Goal: Information Seeking & Learning: Learn about a topic

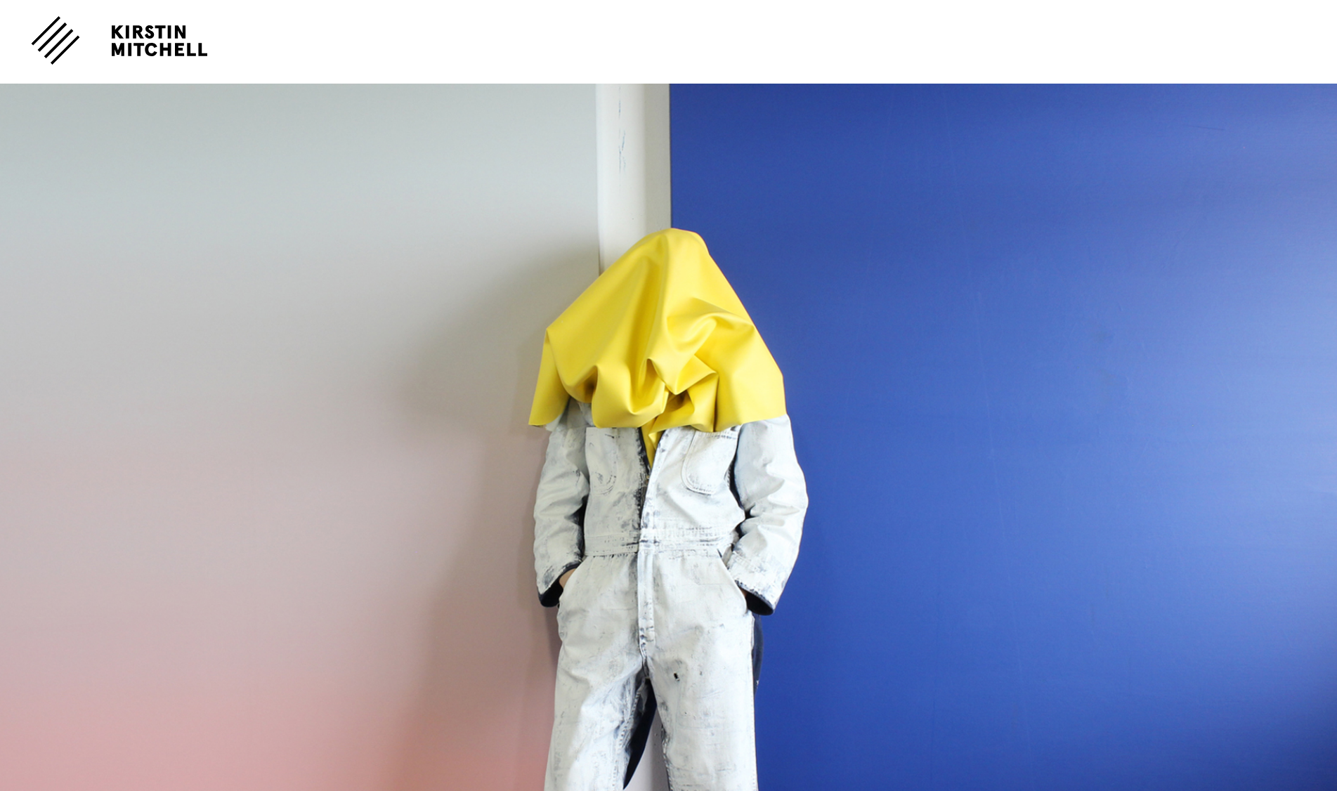
click at [47, 32] on img at bounding box center [55, 39] width 49 height 49
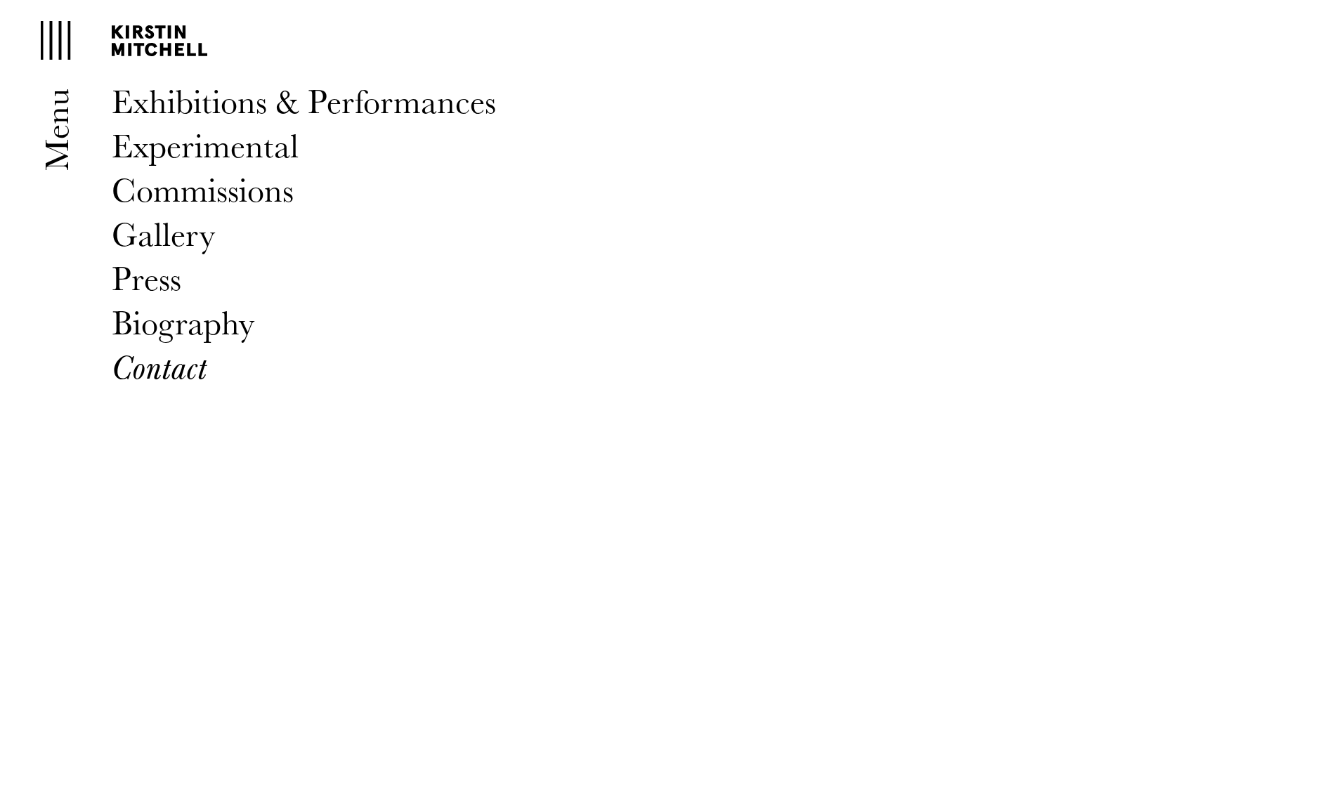
click at [160, 241] on span "Gallery" at bounding box center [163, 233] width 103 height 49
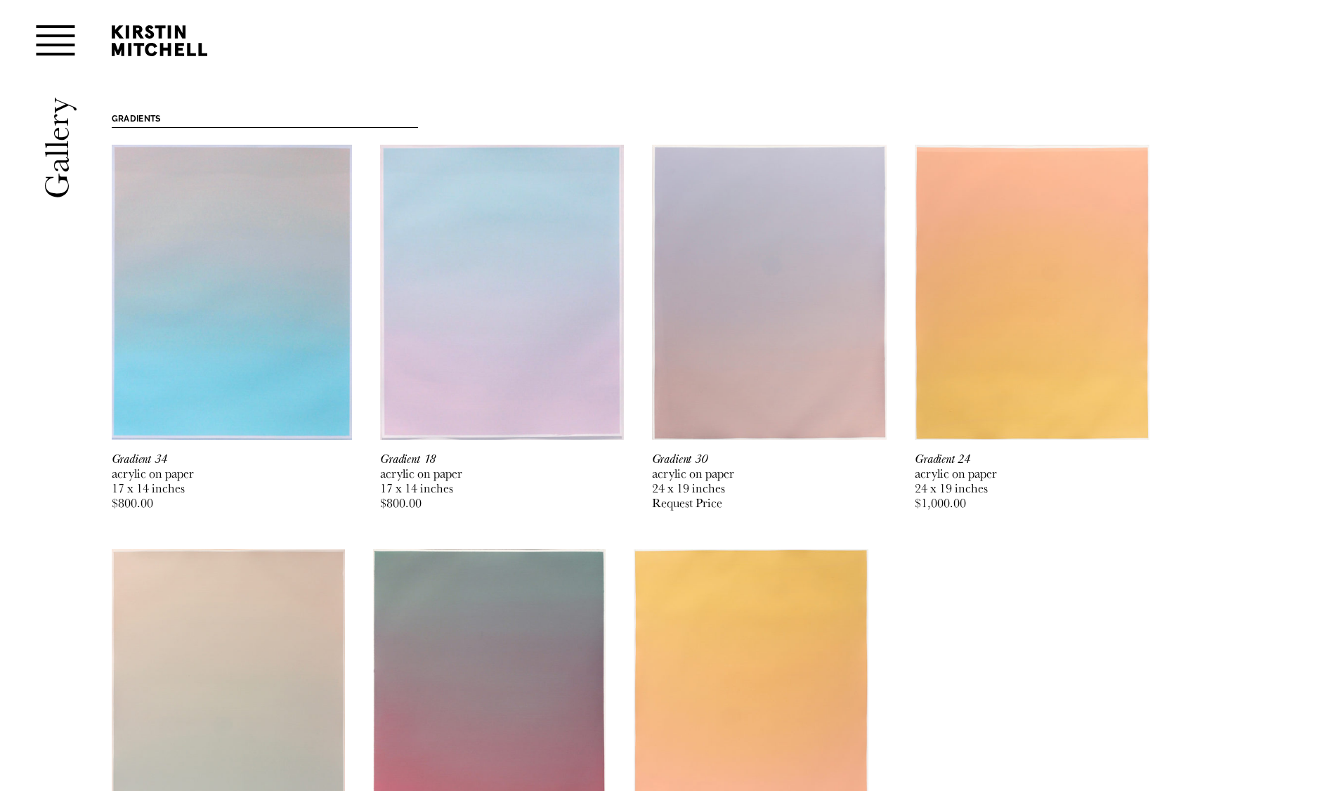
click at [215, 335] on img at bounding box center [232, 292] width 241 height 295
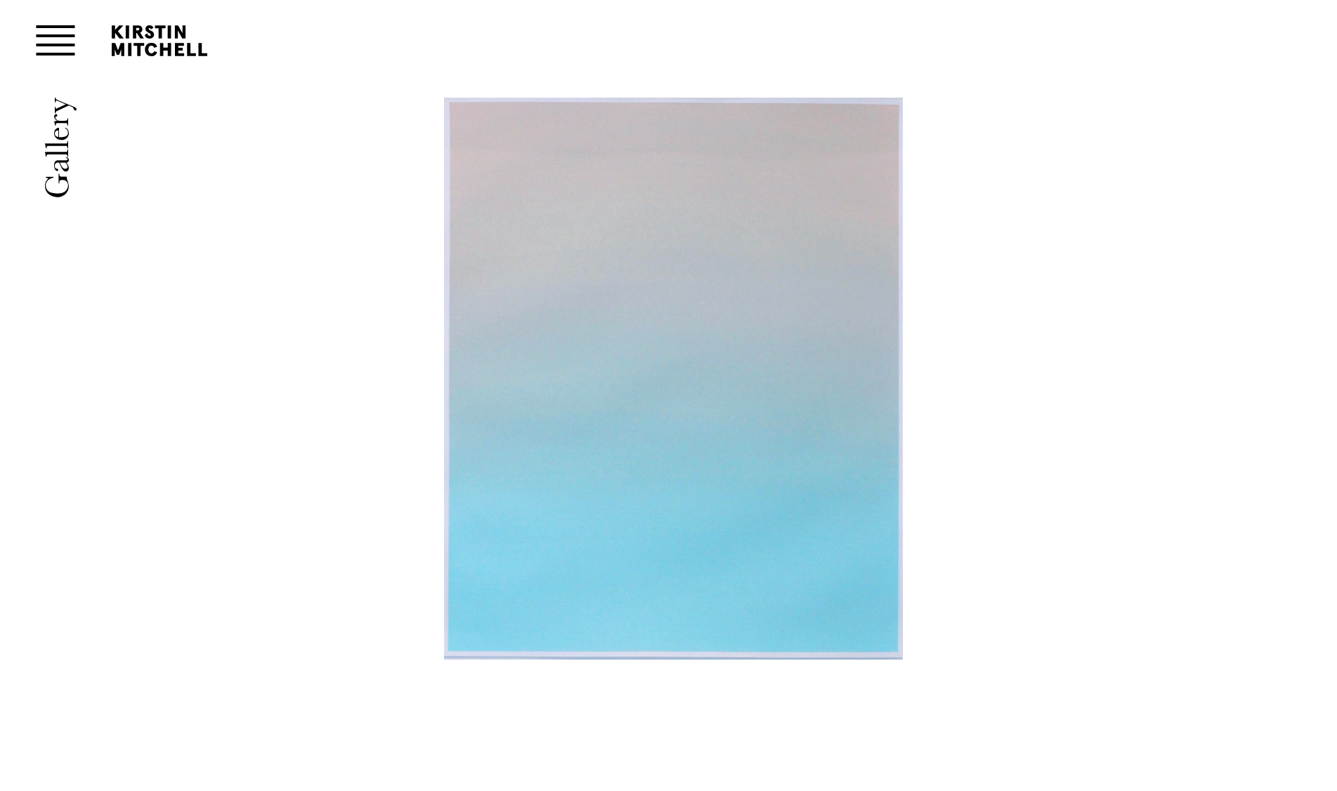
click at [1094, 369] on link at bounding box center [673, 437] width 919 height 678
click at [55, 44] on img at bounding box center [55, 39] width 49 height 49
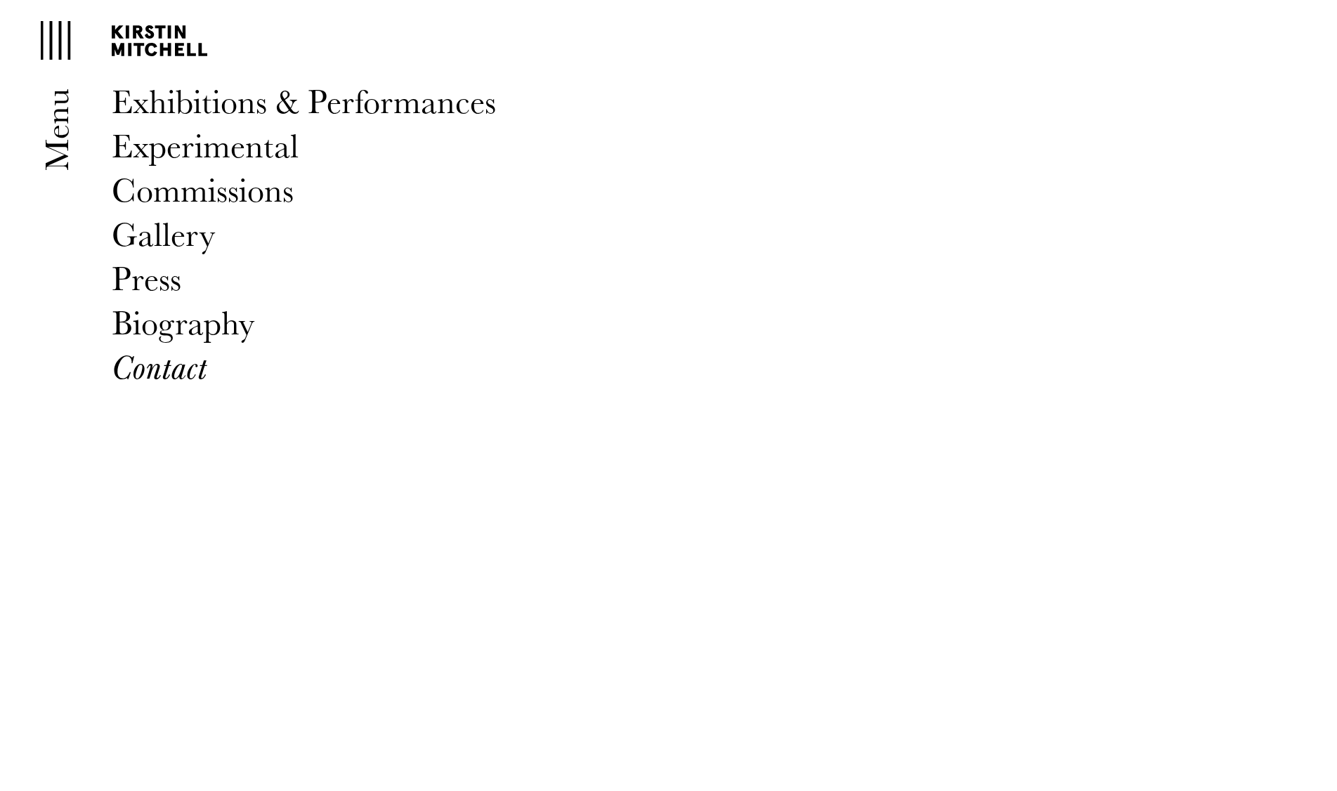
click at [170, 147] on span "Experimental" at bounding box center [205, 144] width 187 height 49
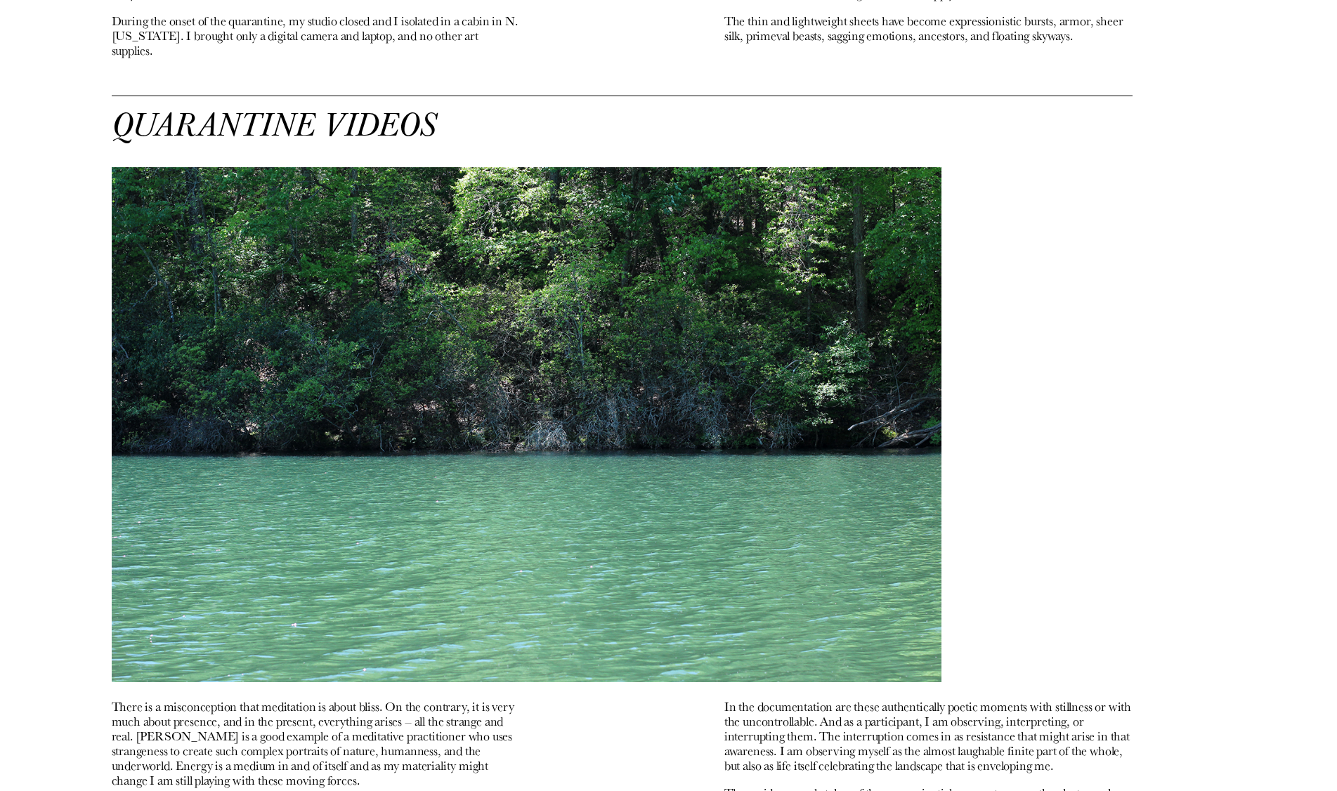
scroll to position [1375, 0]
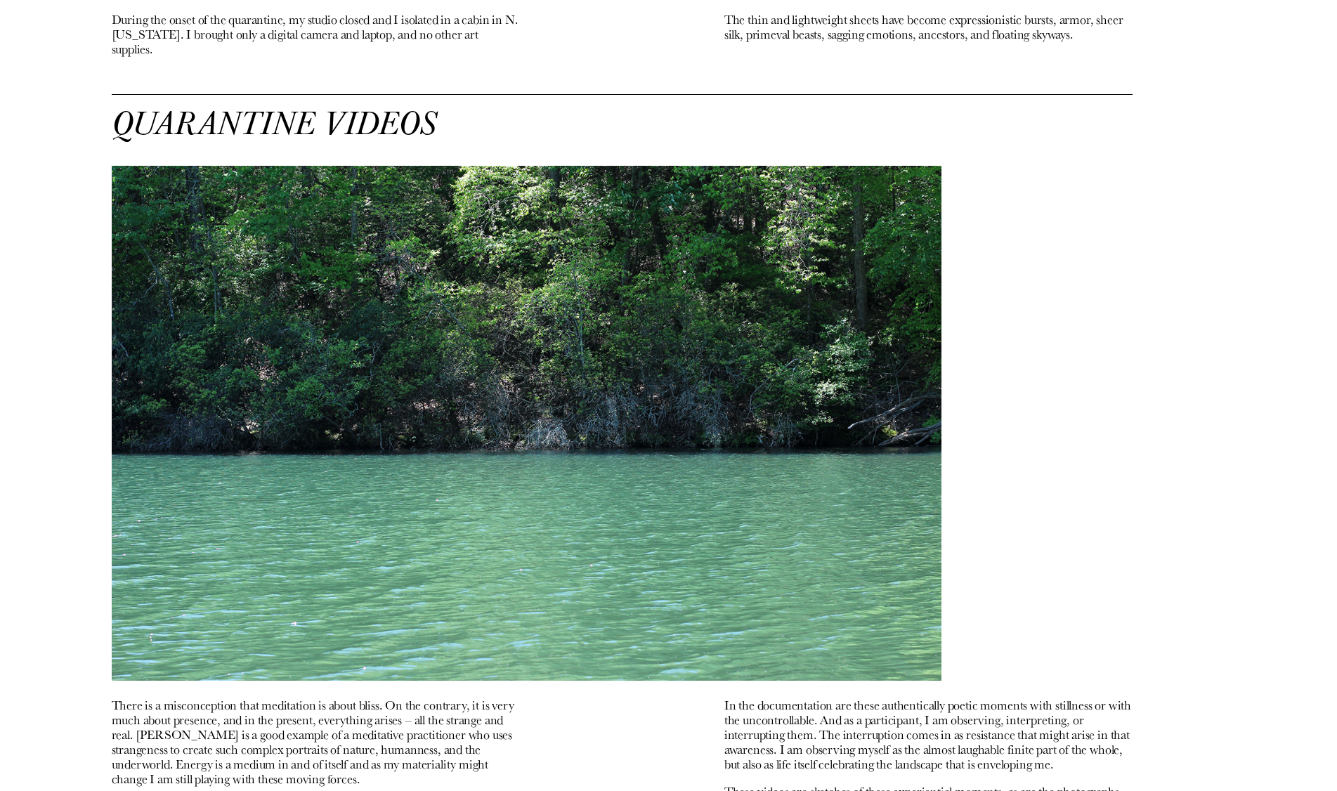
click at [449, 444] on img at bounding box center [527, 423] width 830 height 515
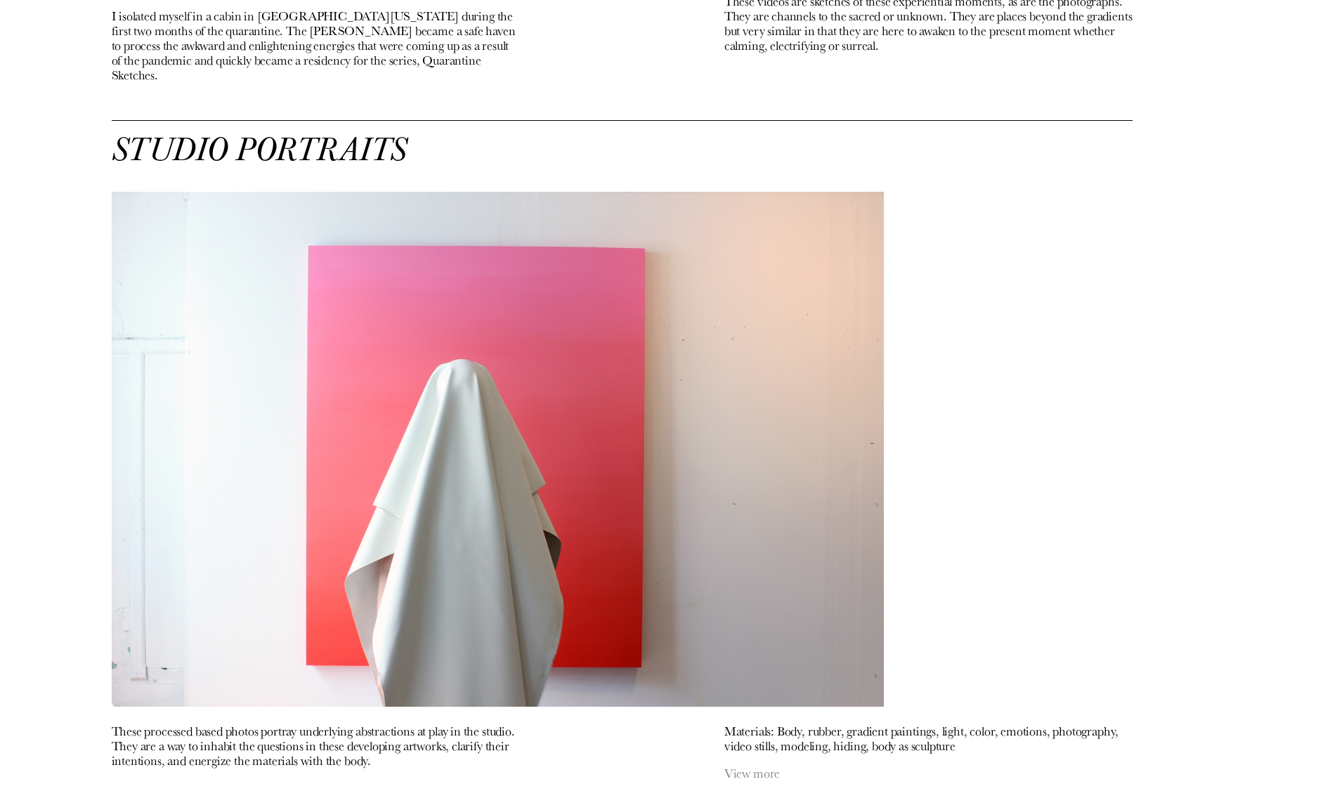
scroll to position [2392, 0]
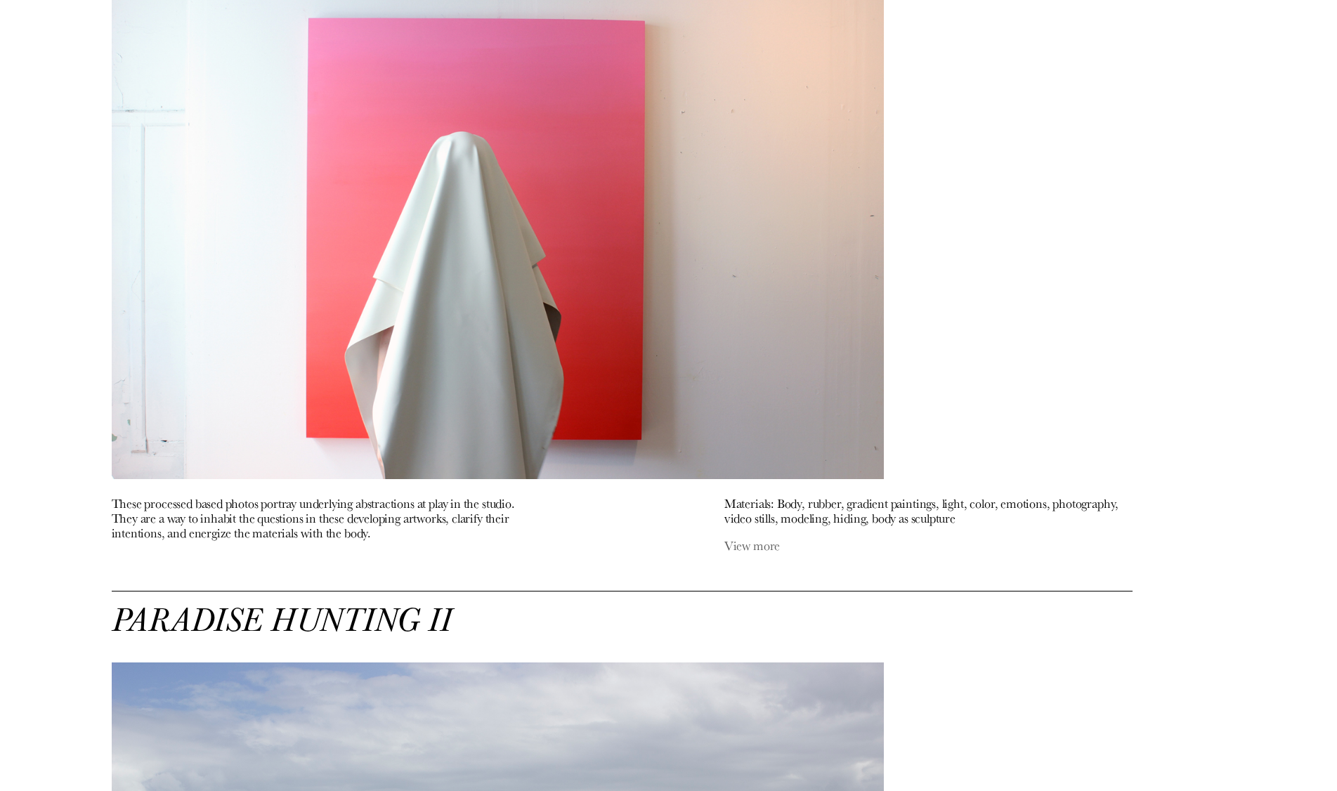
click at [749, 536] on link "View more" at bounding box center [751, 545] width 55 height 18
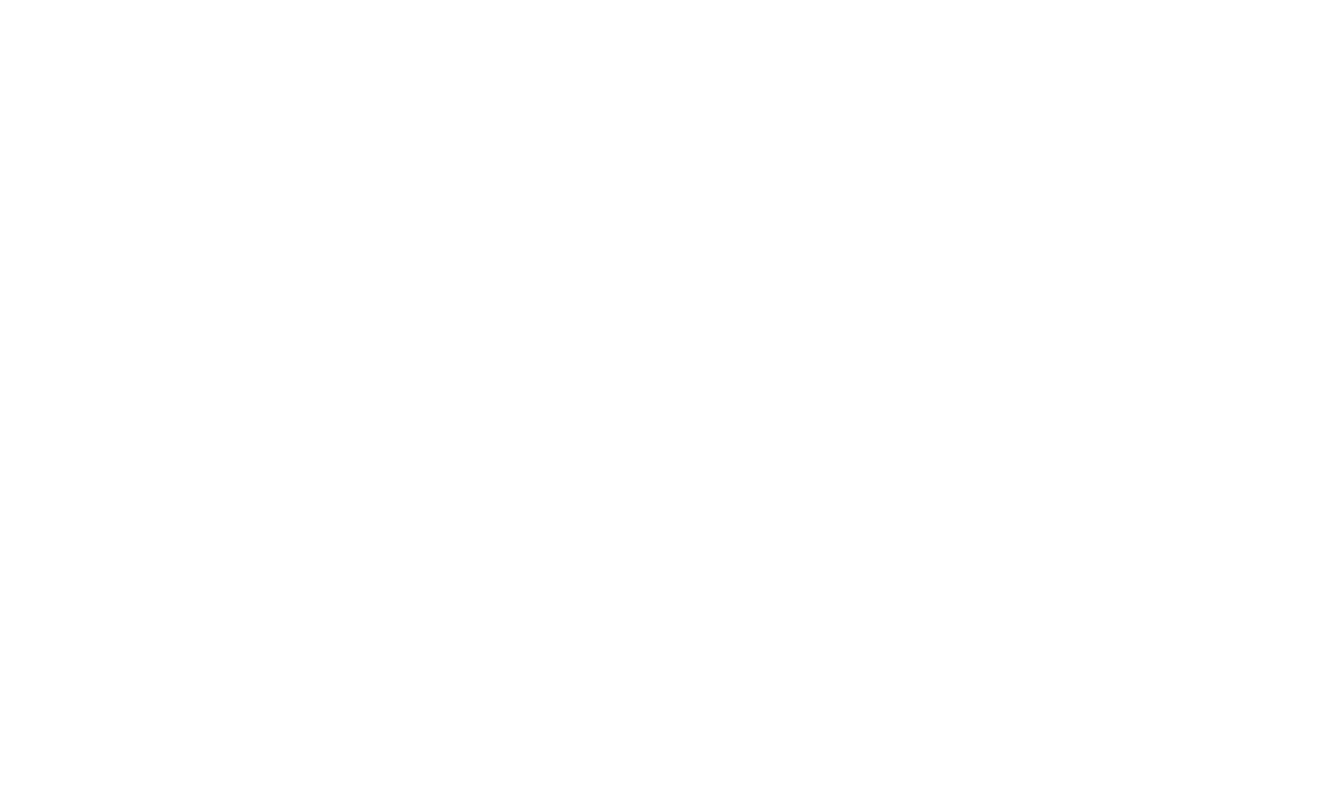
scroll to position [1911, 0]
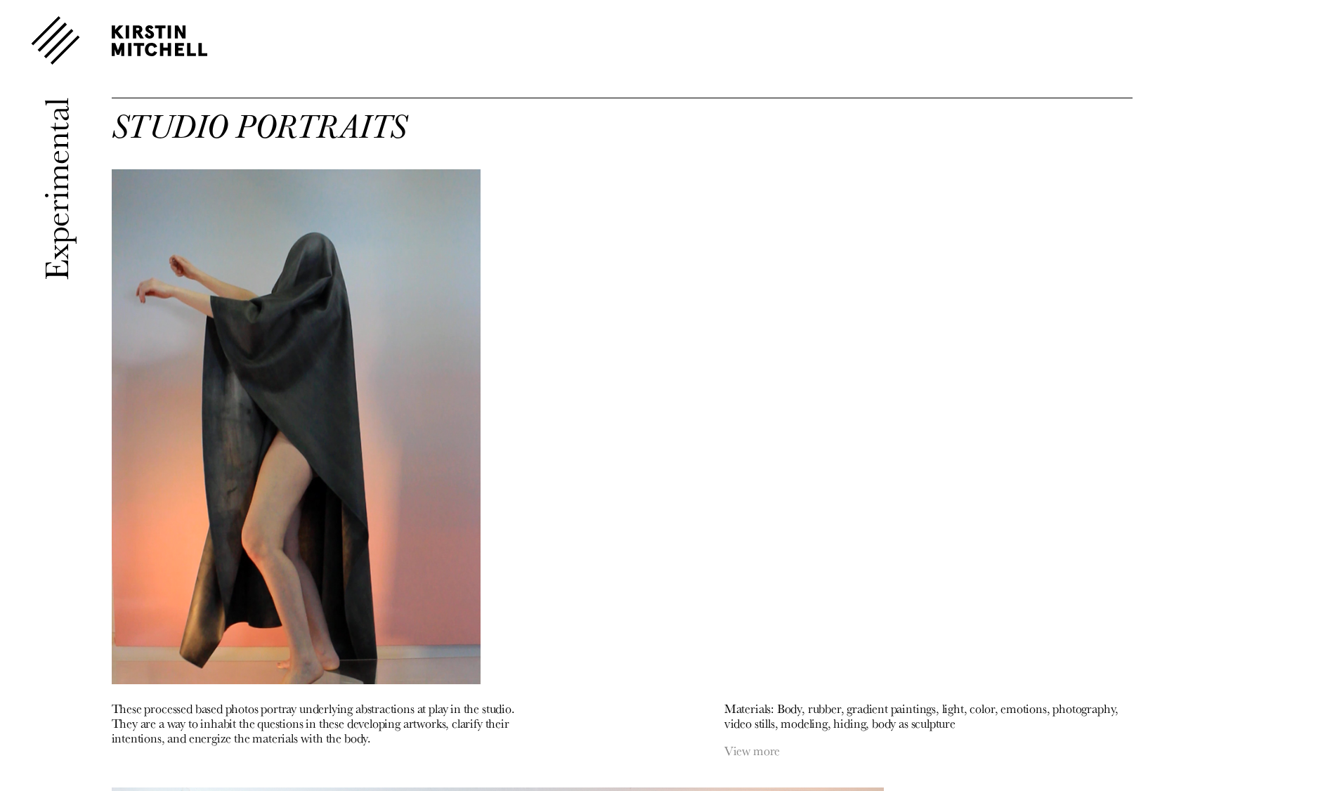
click at [66, 42] on img at bounding box center [55, 39] width 49 height 49
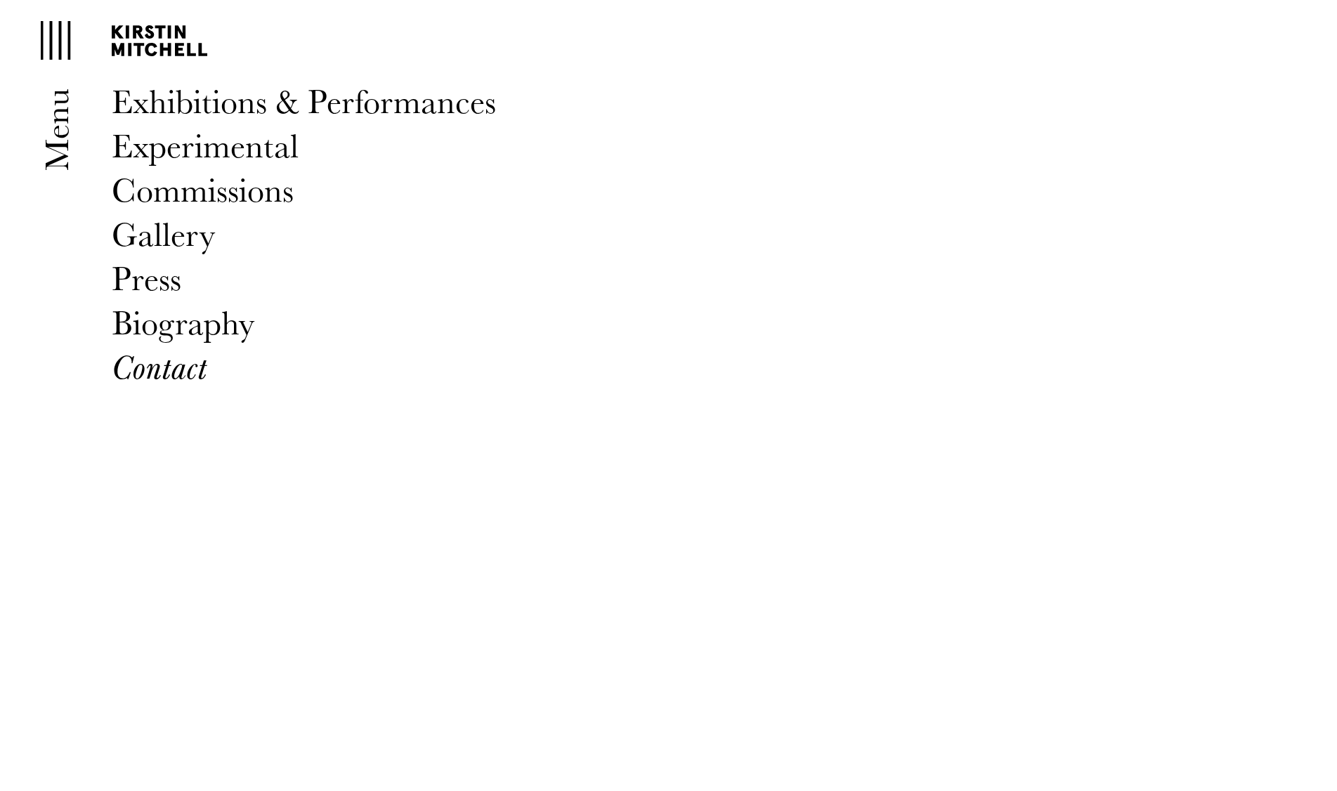
click at [162, 285] on span "Press" at bounding box center [147, 277] width 70 height 49
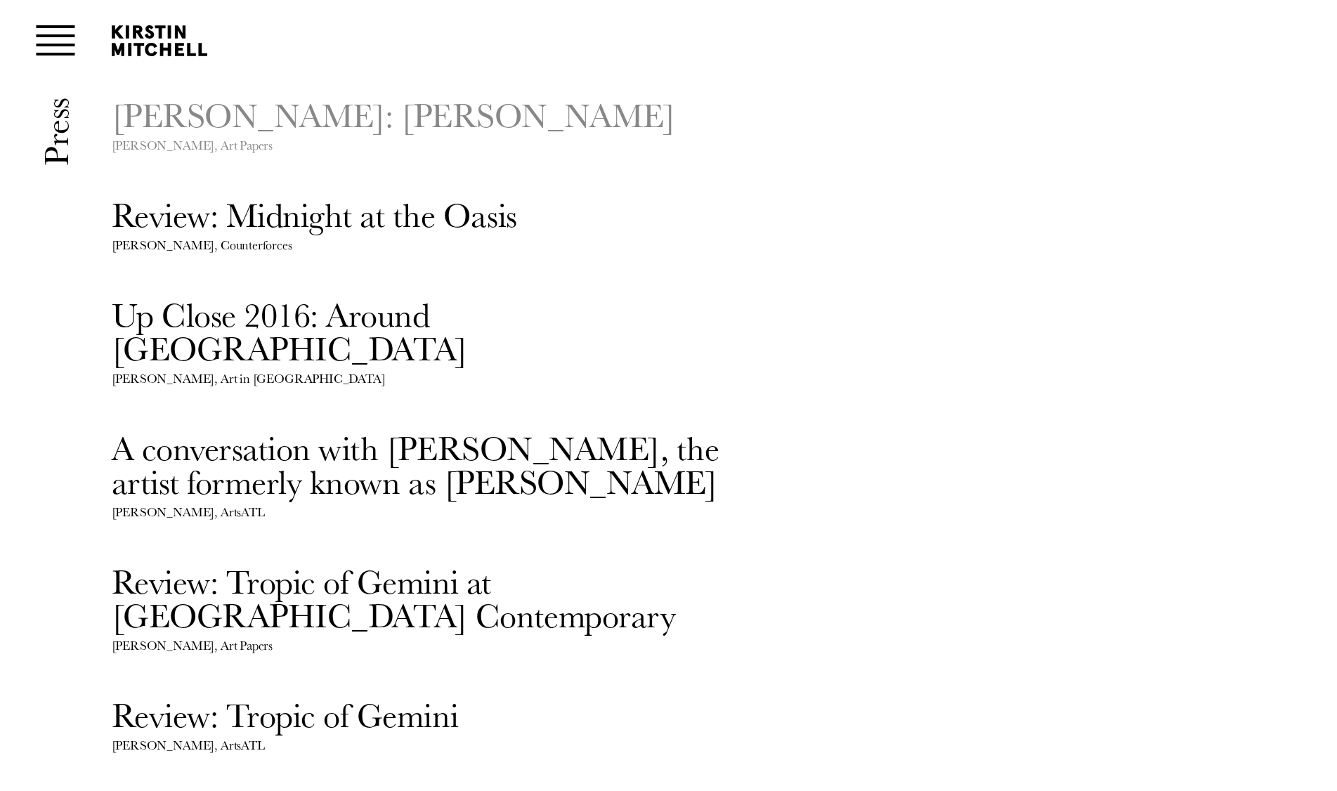
click at [185, 123] on h2 "Kirstin Mitchell: Miecznikowski" at bounding box center [438, 115] width 652 height 34
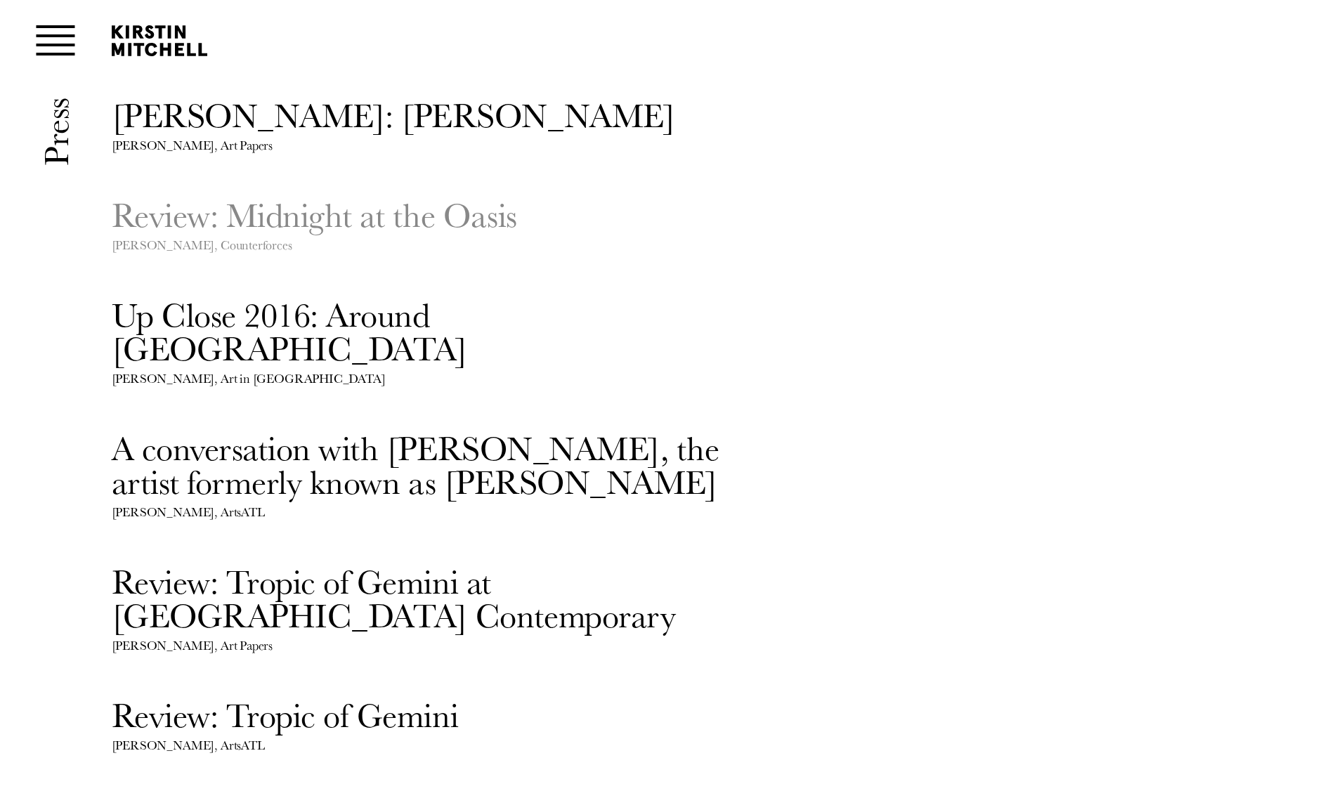
click at [244, 216] on h2 "Review: Midnight at the Oasis" at bounding box center [438, 214] width 652 height 34
click at [46, 38] on img at bounding box center [55, 39] width 49 height 49
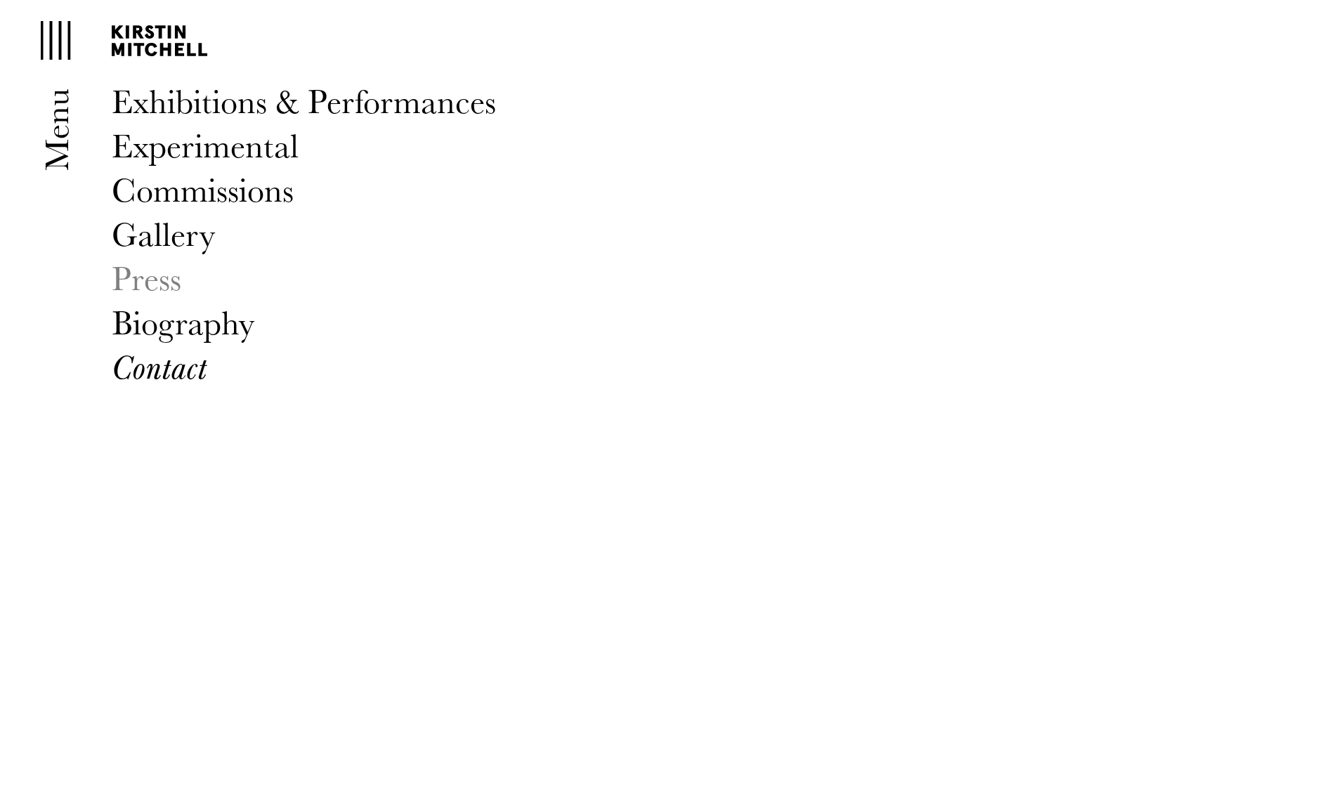
click at [178, 327] on span "Biography" at bounding box center [183, 321] width 143 height 49
click at [172, 325] on span "Biography" at bounding box center [183, 321] width 143 height 49
click at [181, 149] on span "Experimental" at bounding box center [205, 144] width 187 height 49
click at [64, 44] on img at bounding box center [56, 40] width 30 height 39
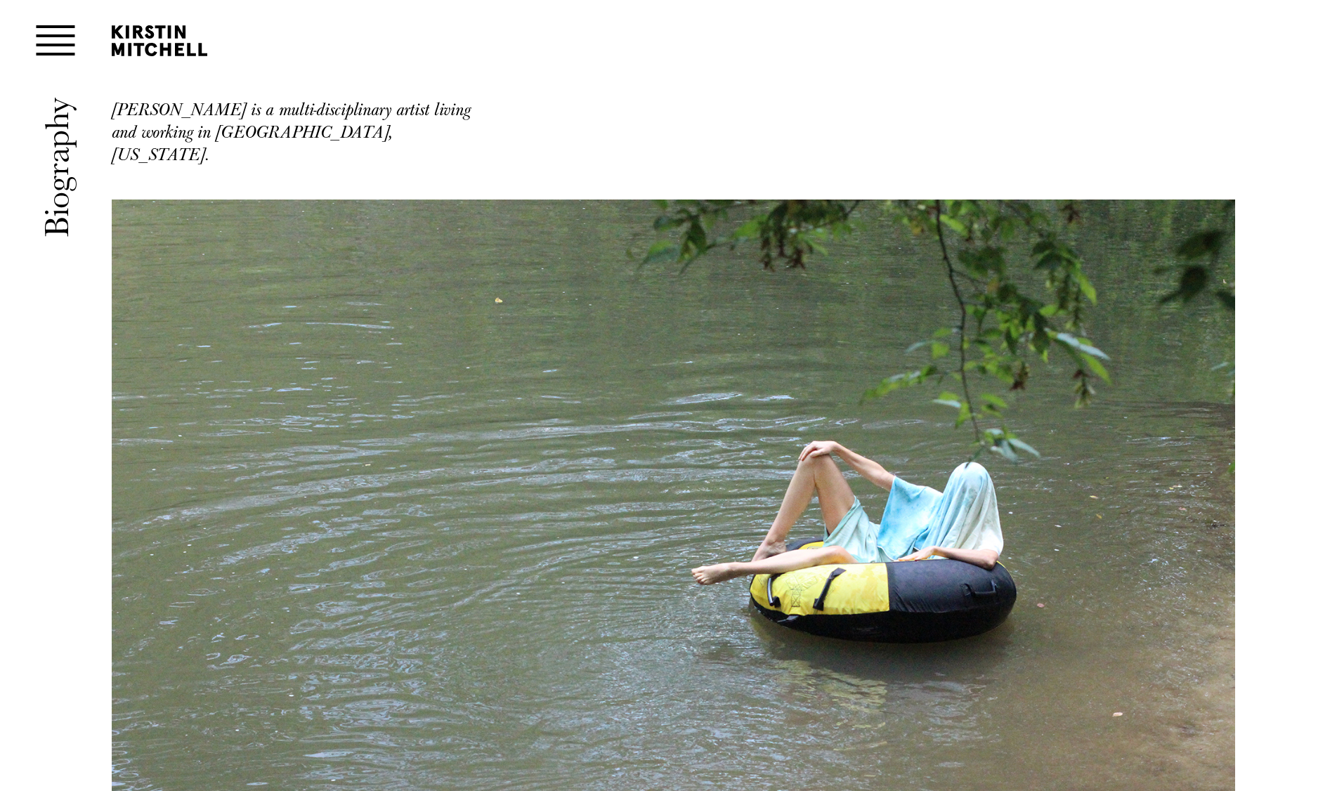
scroll to position [0, 1]
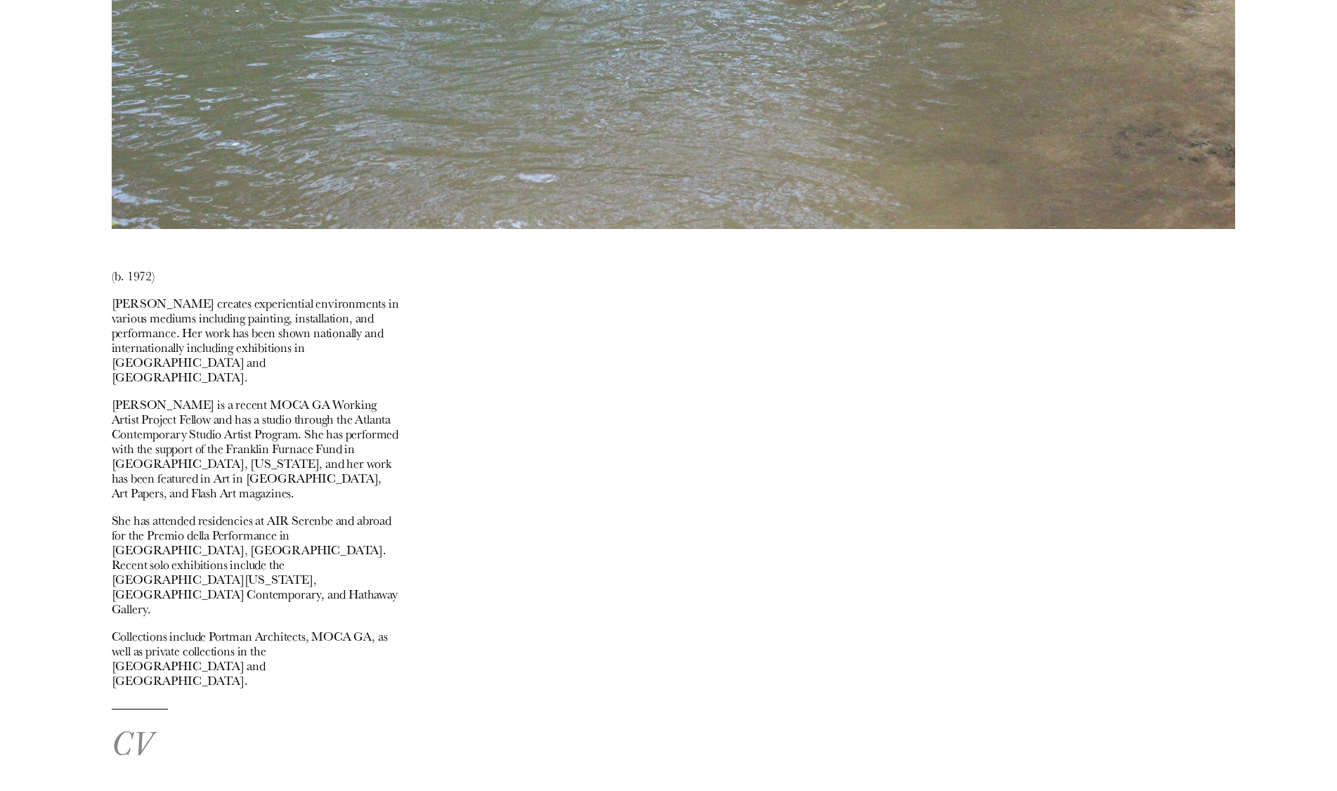
scroll to position [719, 0]
click at [141, 718] on link "CV" at bounding box center [132, 742] width 41 height 49
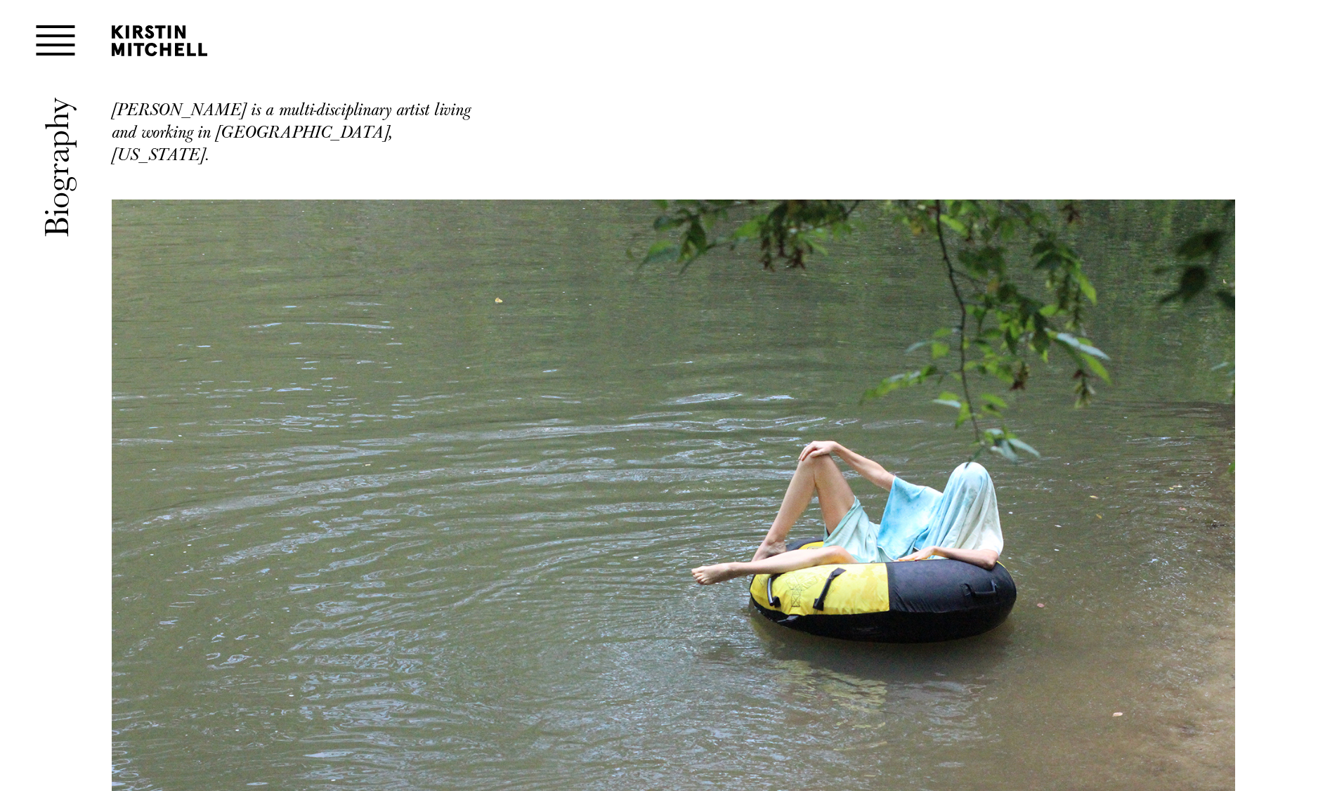
scroll to position [0, 0]
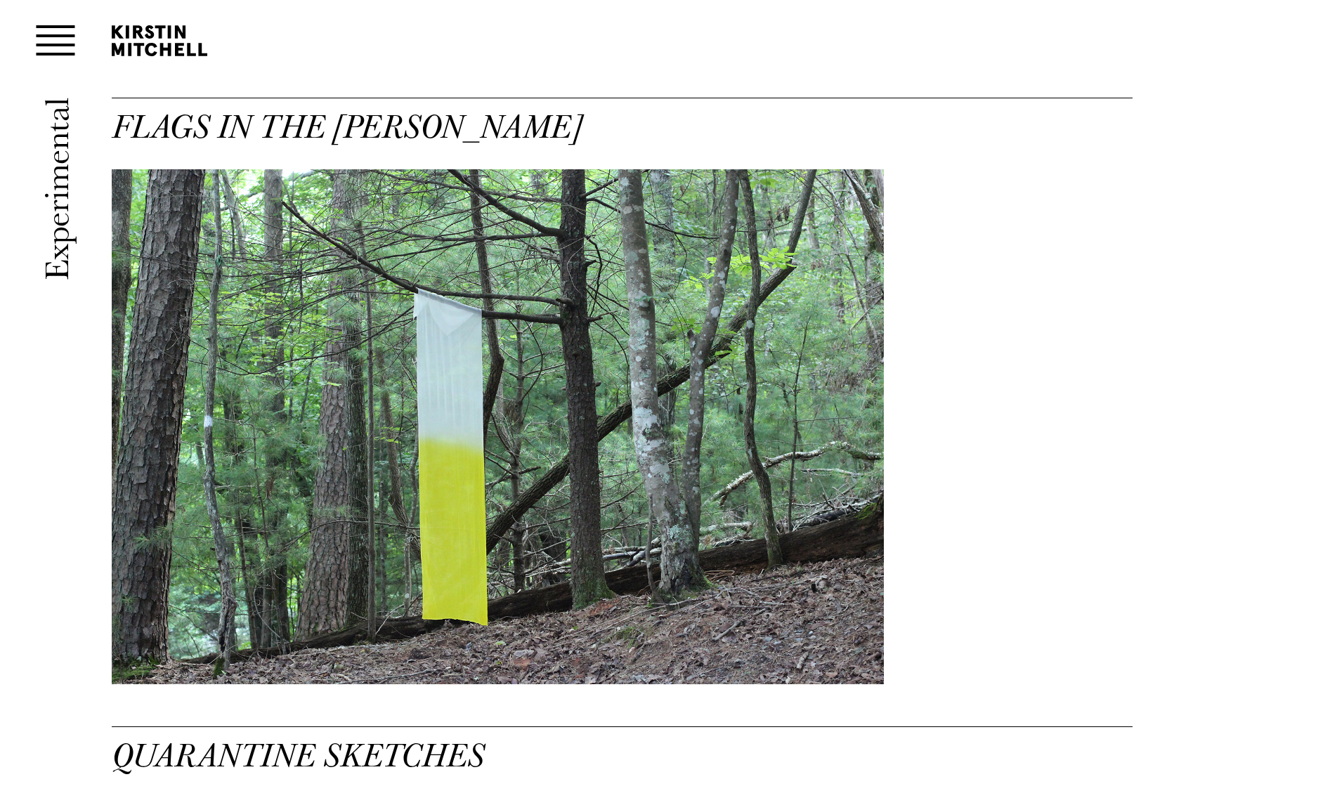
click at [550, 235] on img at bounding box center [498, 426] width 773 height 515
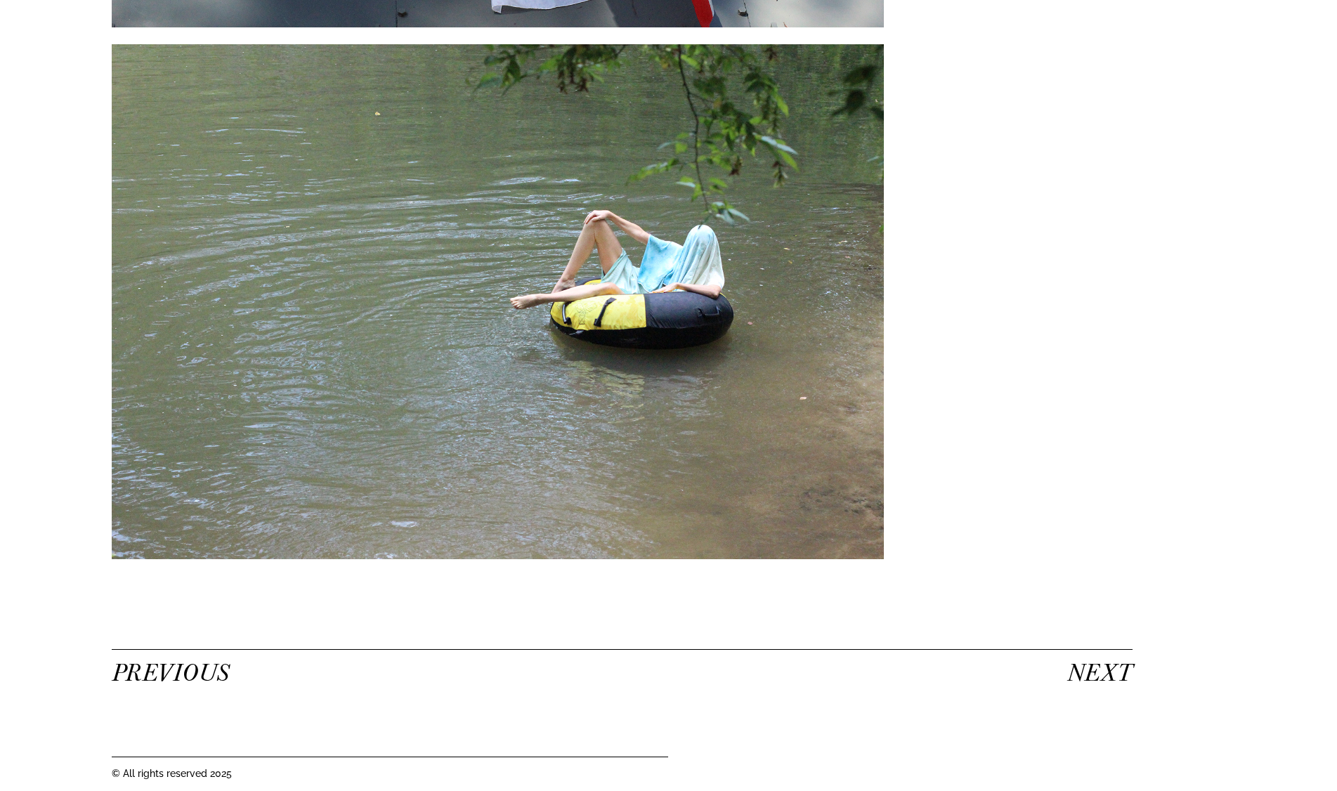
scroll to position [3332, 0]
